Goal: Task Accomplishment & Management: Use online tool/utility

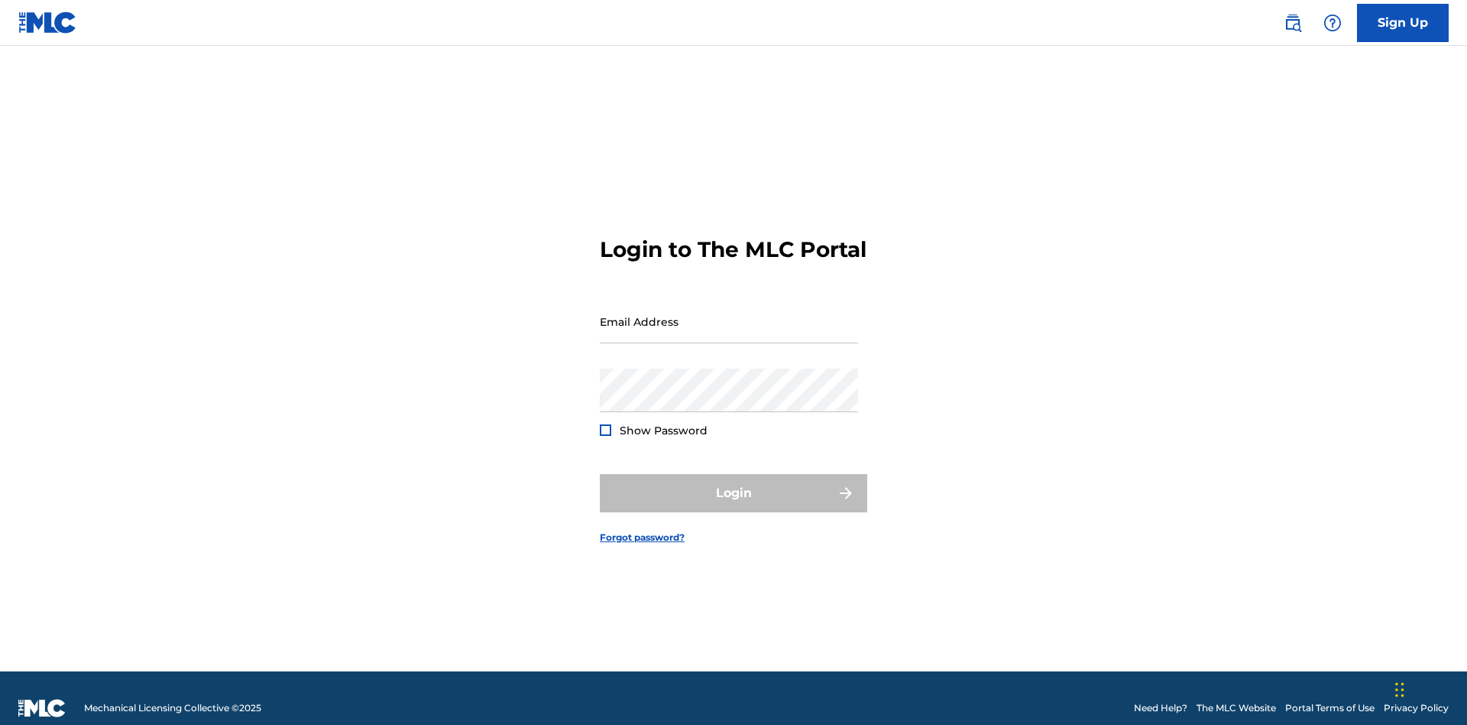
scroll to position [20, 0]
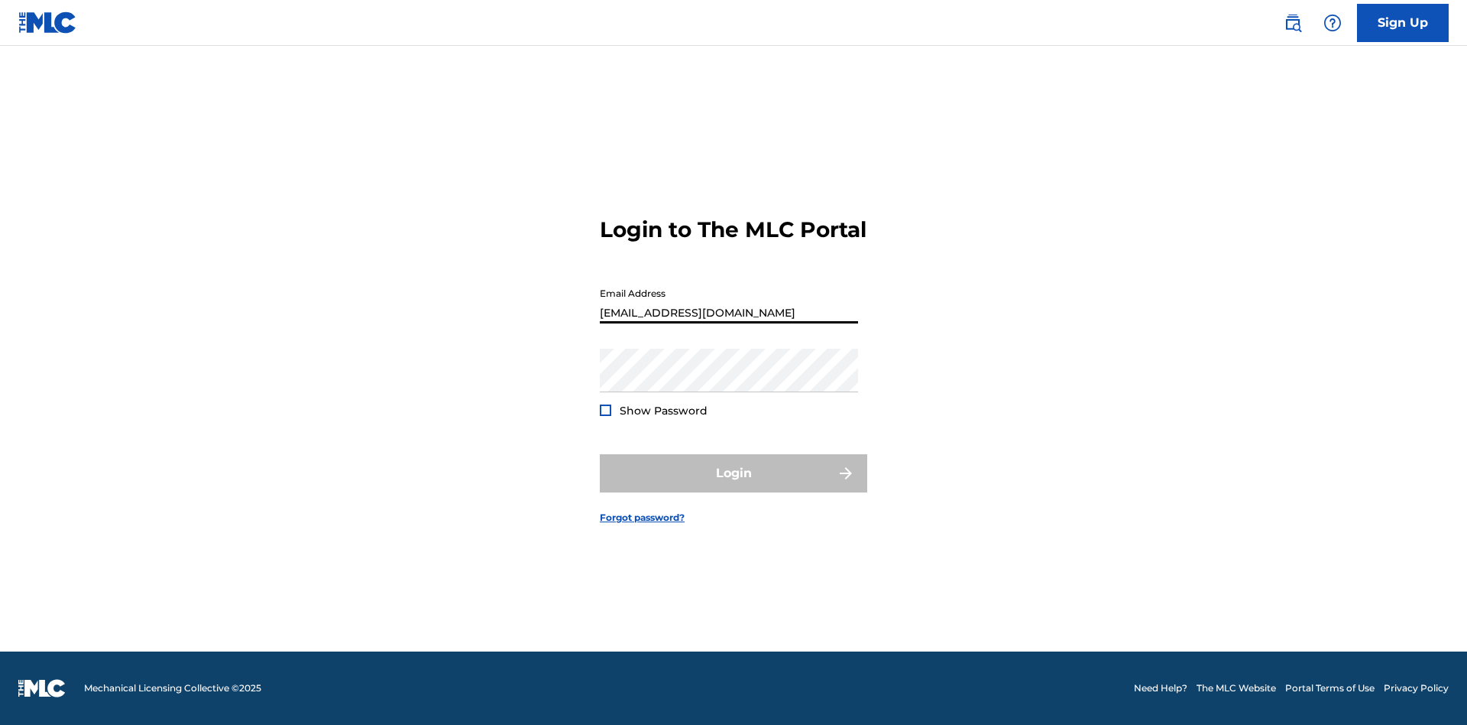
type input "[EMAIL_ADDRESS][DOMAIN_NAME]"
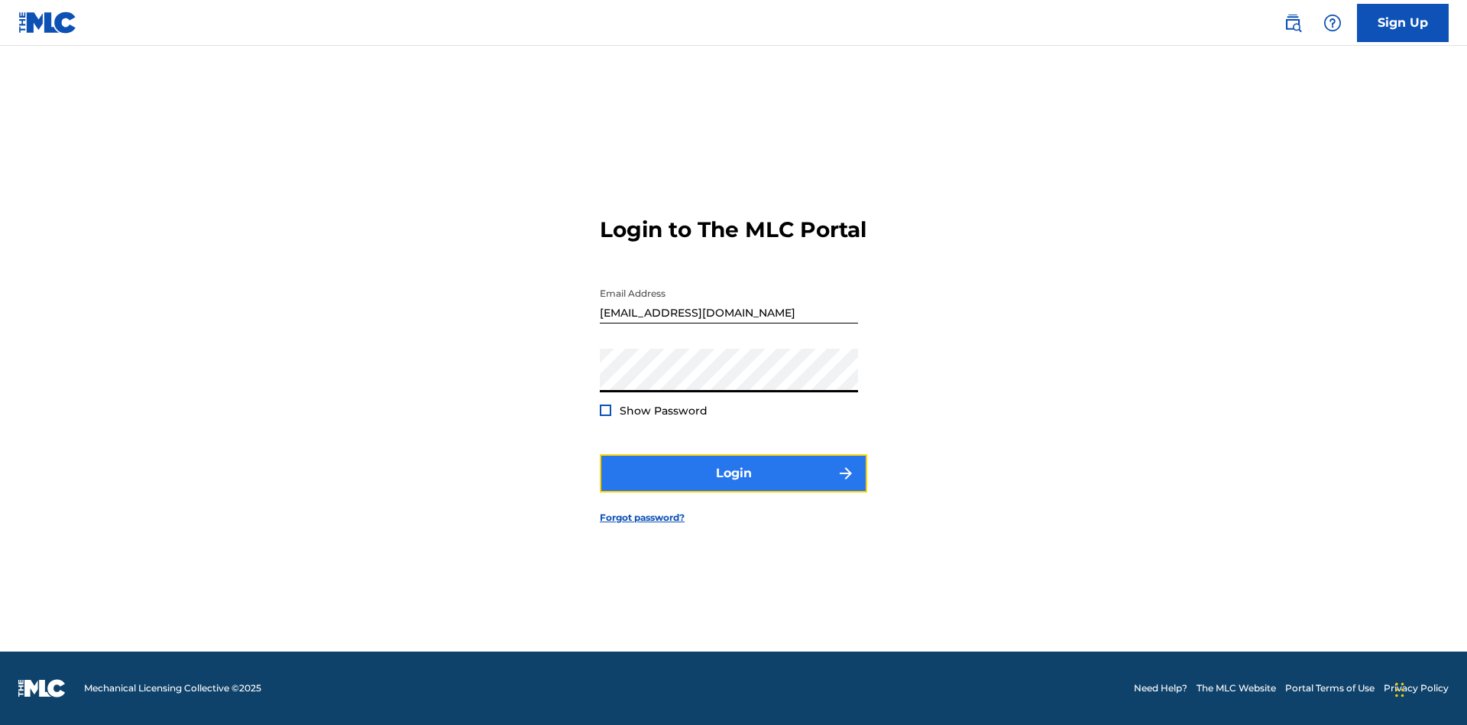
click at [734, 486] on button "Login" at bounding box center [733, 473] width 267 height 38
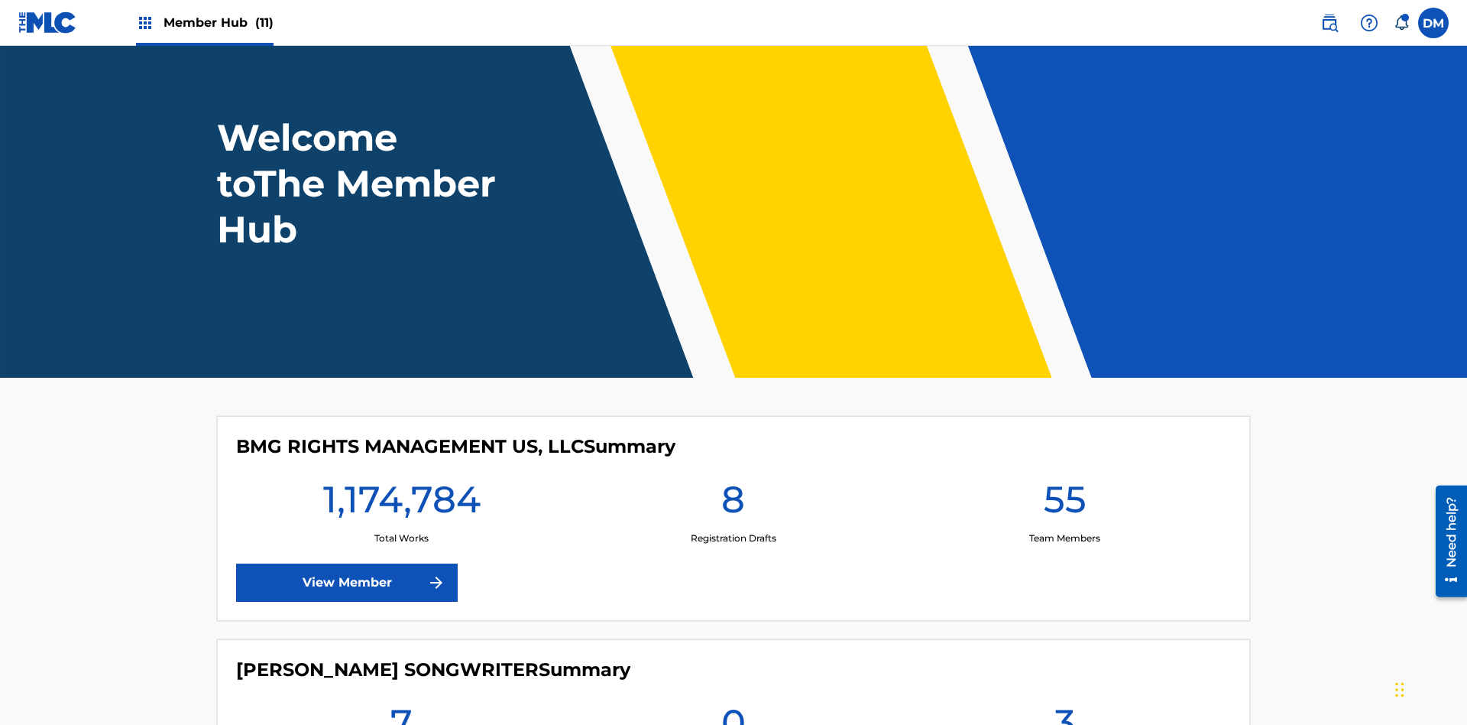
click at [218, 22] on span "Member Hub (11)" at bounding box center [219, 23] width 110 height 18
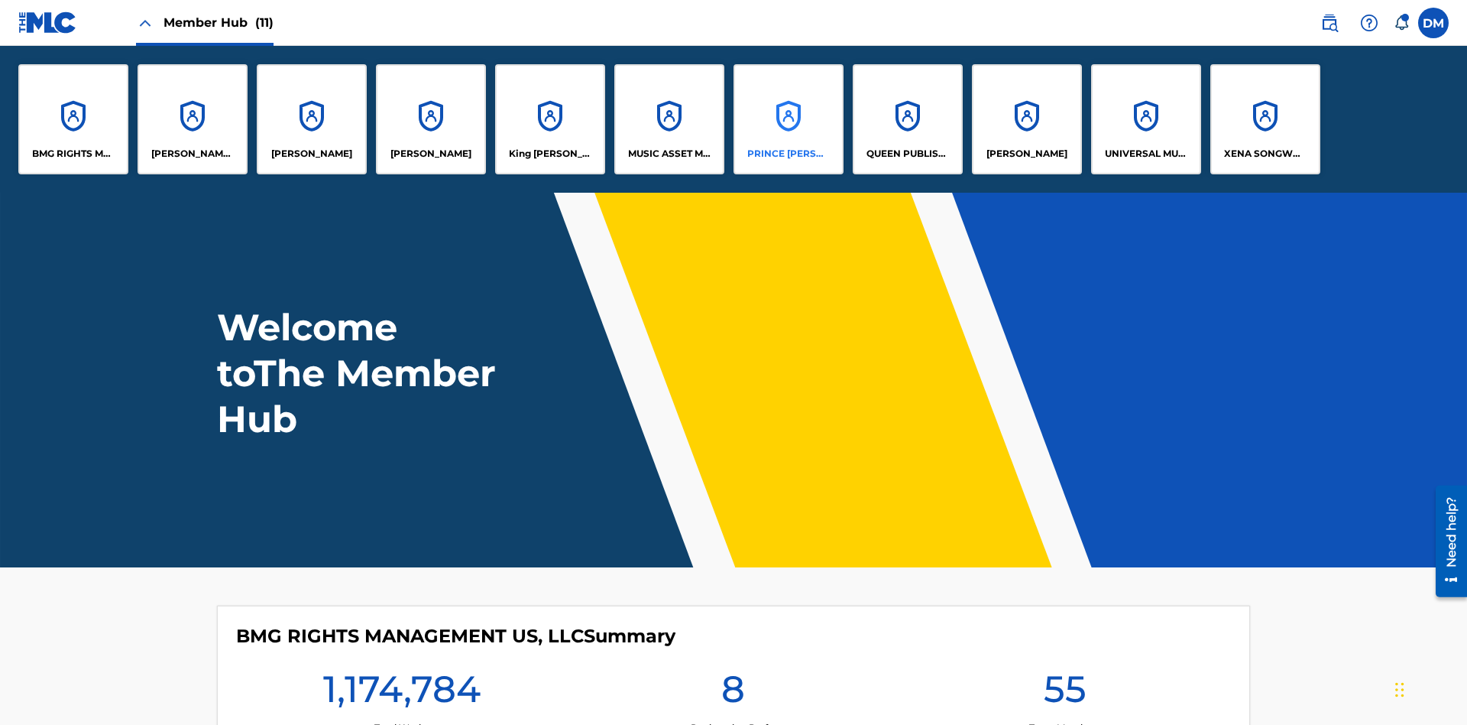
click at [788, 154] on p "PRINCE [PERSON_NAME]" at bounding box center [788, 154] width 83 height 14
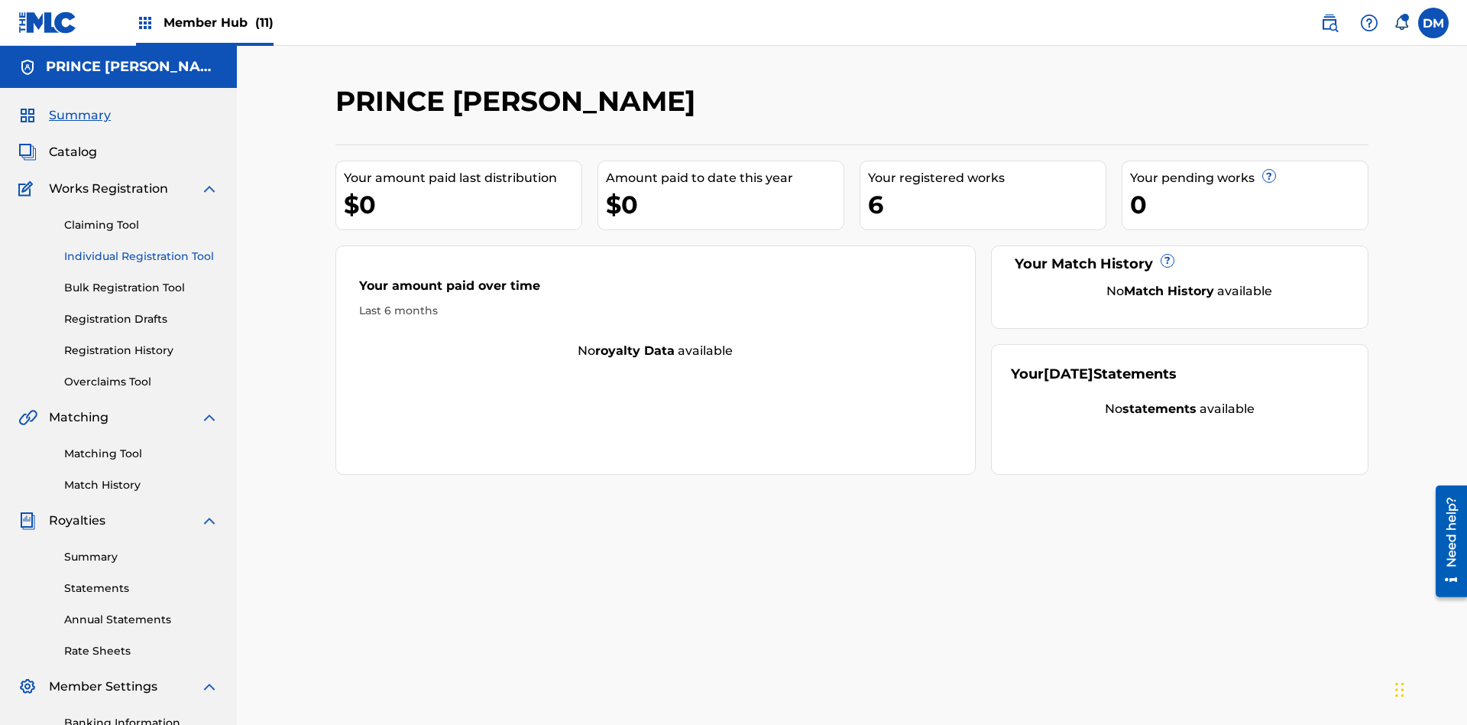
click at [141, 248] on link "Individual Registration Tool" at bounding box center [141, 256] width 154 height 16
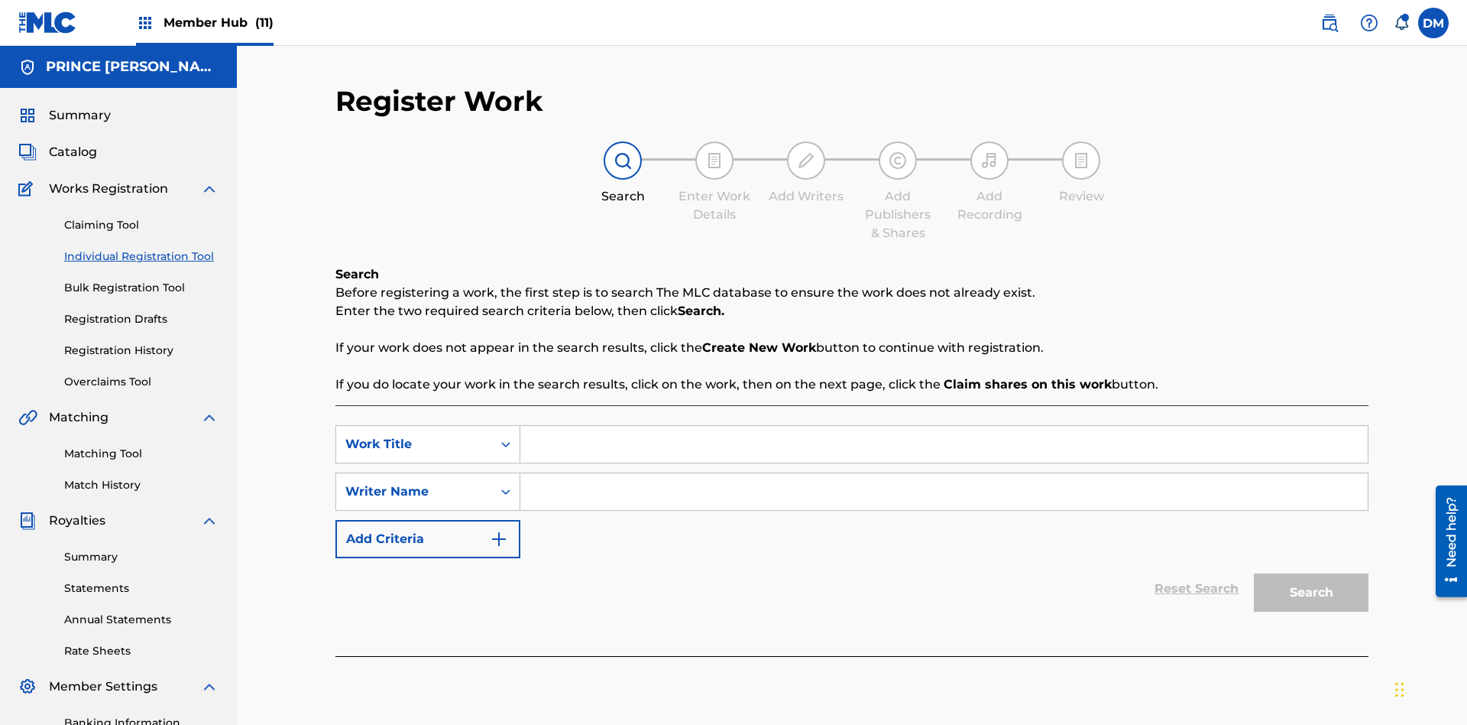
click at [944, 426] on input "Search Form" at bounding box center [944, 444] width 848 height 37
type input "Delete All Registered Drafts"
click at [944, 473] on input "Search Form" at bounding box center [944, 491] width 848 height 37
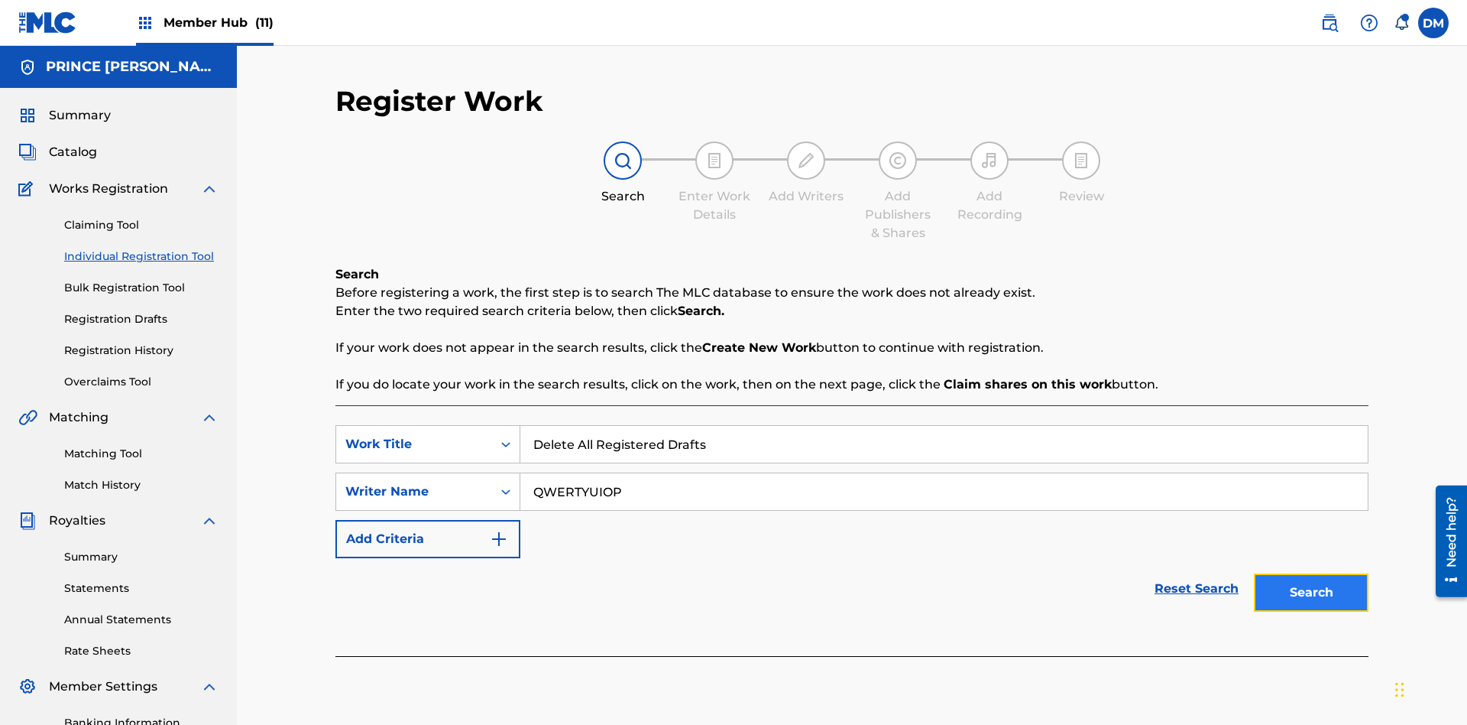
click at [1312, 573] on button "Search" at bounding box center [1311, 592] width 115 height 38
